Goal: Check status: Check status

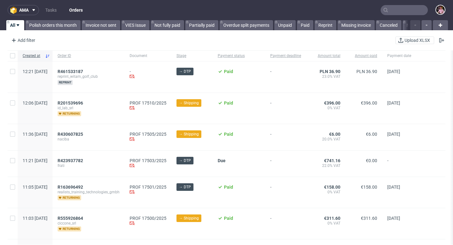
click at [395, 7] on input "text" at bounding box center [404, 10] width 47 height 10
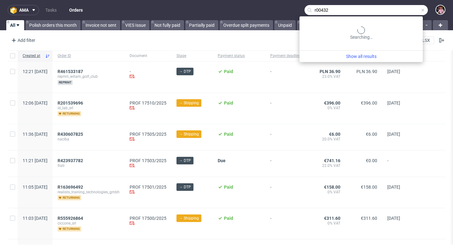
type input "r00432"
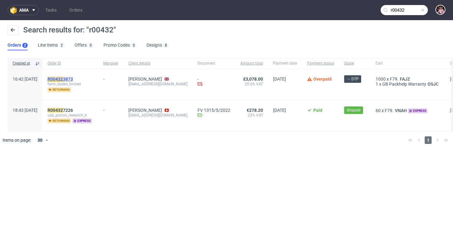
click at [73, 78] on span "R00432 3873" at bounding box center [60, 78] width 25 height 5
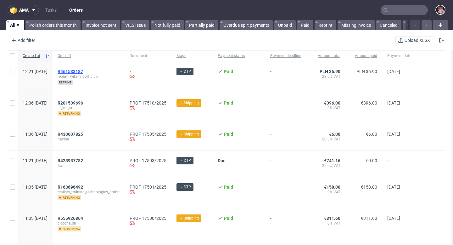
click at [83, 71] on span "R461533187" at bounding box center [70, 71] width 25 height 5
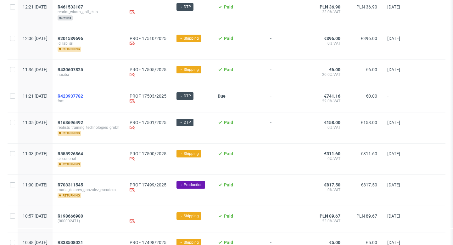
click at [83, 95] on span "R423937782" at bounding box center [70, 95] width 25 height 5
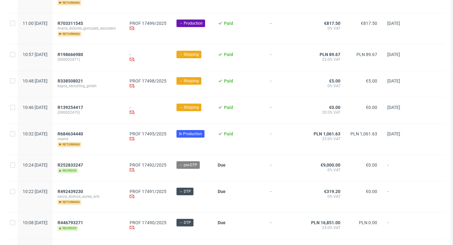
scroll to position [241, 0]
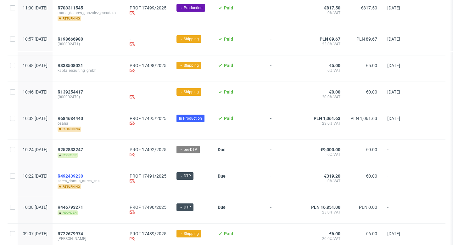
click at [83, 176] on span "R492439230" at bounding box center [70, 175] width 25 height 5
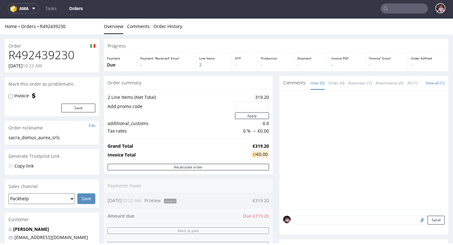
click at [240, 110] on input "text" at bounding box center [251, 106] width 25 height 9
type input "njdbd"
drag, startPoint x: 260, startPoint y: 103, endPoint x: 264, endPoint y: 111, distance: 8.9
click at [264, 111] on td "njdbd" at bounding box center [251, 106] width 36 height 11
